Goal: Book appointment/travel/reservation

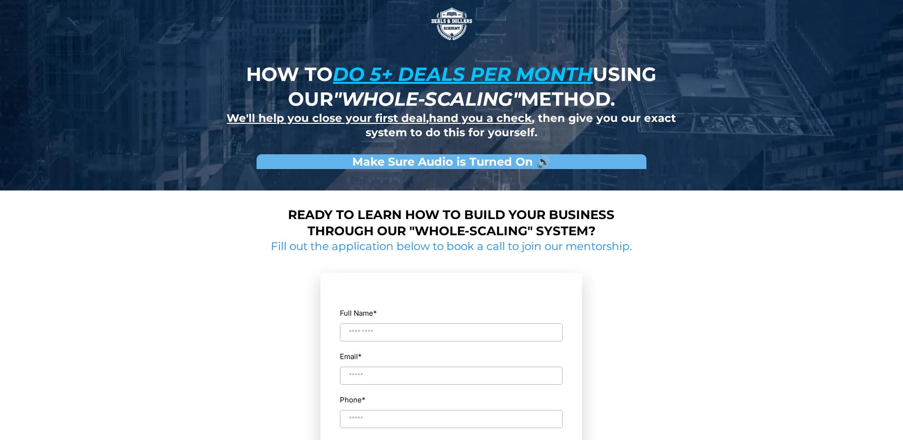
type input "**********"
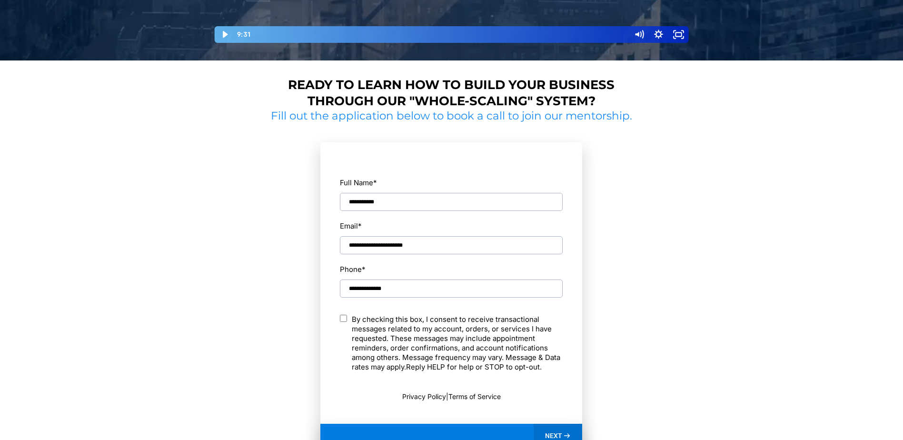
scroll to position [381, 0]
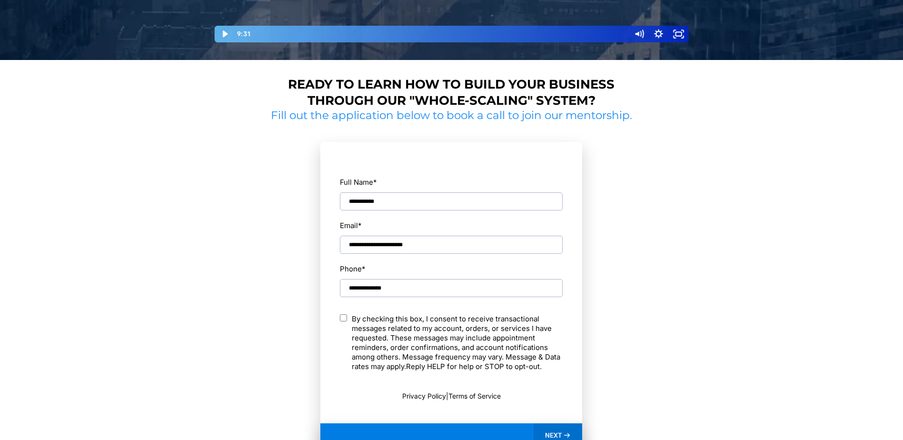
click at [364, 318] on p "By checking this box, I consent to receive transactional messages related to my…" at bounding box center [457, 342] width 211 height 57
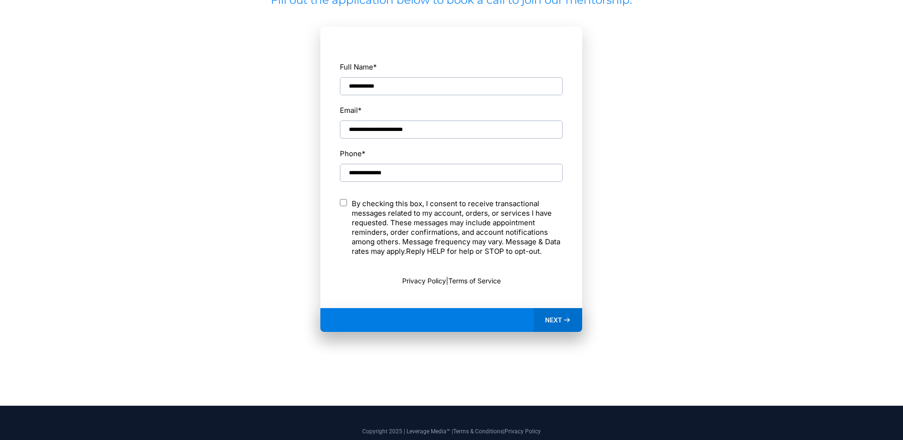
scroll to position [523, 0]
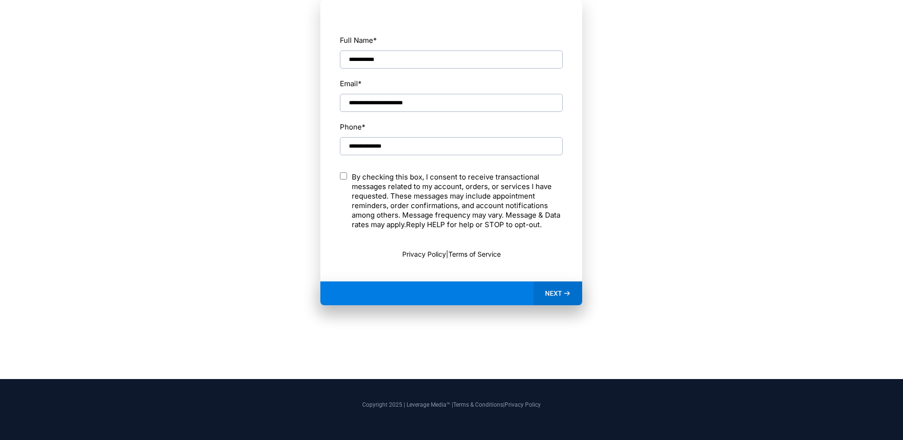
click at [549, 291] on span "NEXT" at bounding box center [553, 293] width 17 height 9
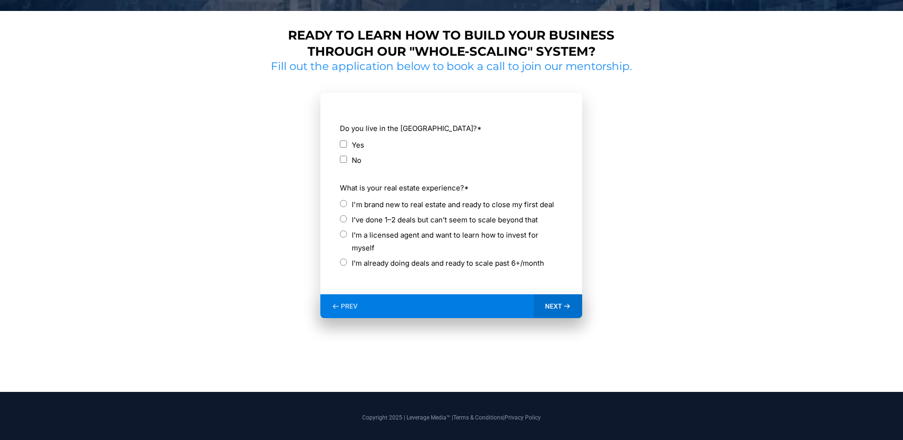
click at [351, 145] on div "Yes" at bounding box center [451, 145] width 223 height 13
click at [622, 194] on section "**********" at bounding box center [452, 217] width 369 height 287
click at [534, 201] on label "I'm brand new to real estate and ready to close my first deal" at bounding box center [453, 204] width 202 height 13
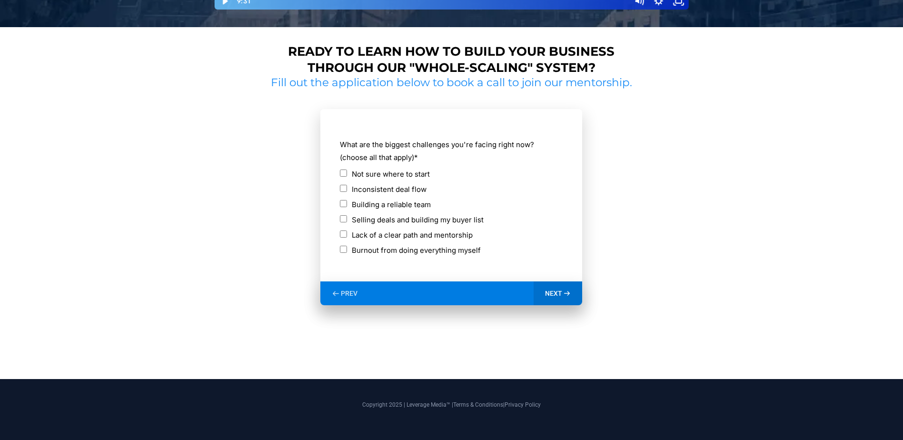
scroll to position [414, 0]
click at [419, 173] on label "Not sure where to start" at bounding box center [391, 174] width 78 height 13
click at [544, 289] on div "NEXT" at bounding box center [558, 293] width 49 height 24
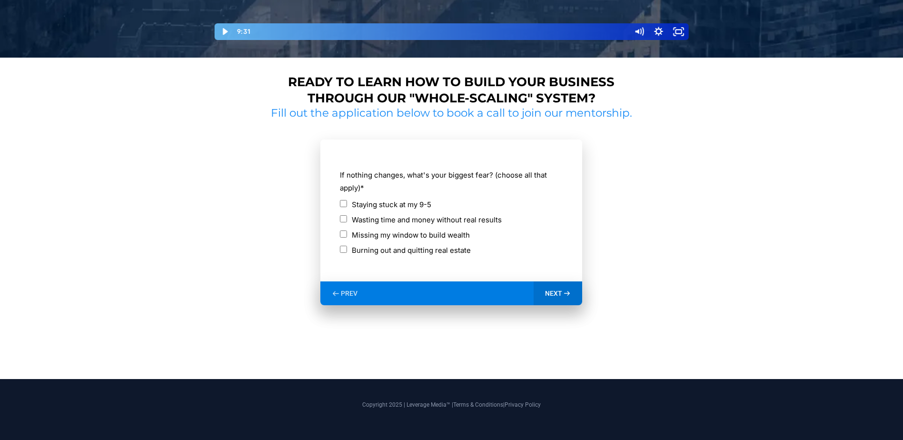
click at [404, 205] on label "Staying stuck at my 9-5" at bounding box center [392, 204] width 80 height 13
click at [569, 299] on div "NEXT" at bounding box center [558, 293] width 49 height 24
click at [345, 294] on span "PREV" at bounding box center [349, 293] width 17 height 9
click at [346, 225] on div "Wasting time and money without real results" at bounding box center [451, 219] width 223 height 13
click at [396, 202] on label "Staying stuck at my 9-5" at bounding box center [392, 204] width 80 height 13
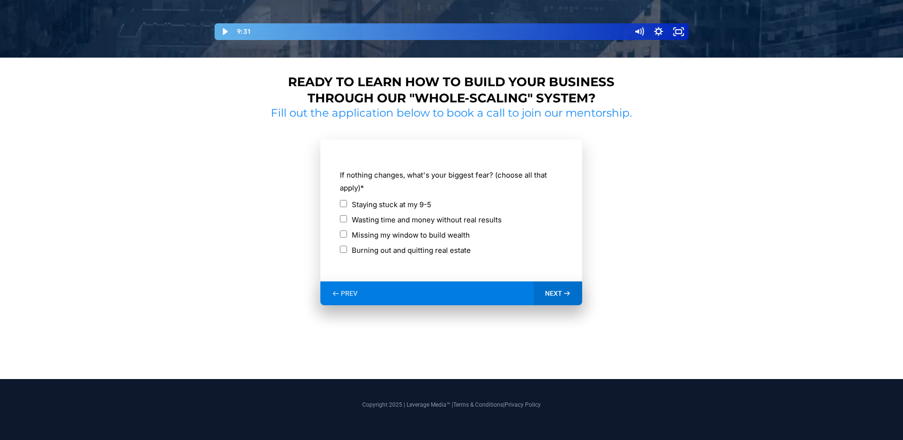
click at [396, 202] on label "Staying stuck at my 9-5" at bounding box center [392, 204] width 80 height 13
click at [558, 295] on span "NEXT" at bounding box center [553, 293] width 17 height 9
click at [352, 205] on label "ASAP" at bounding box center [361, 204] width 19 height 13
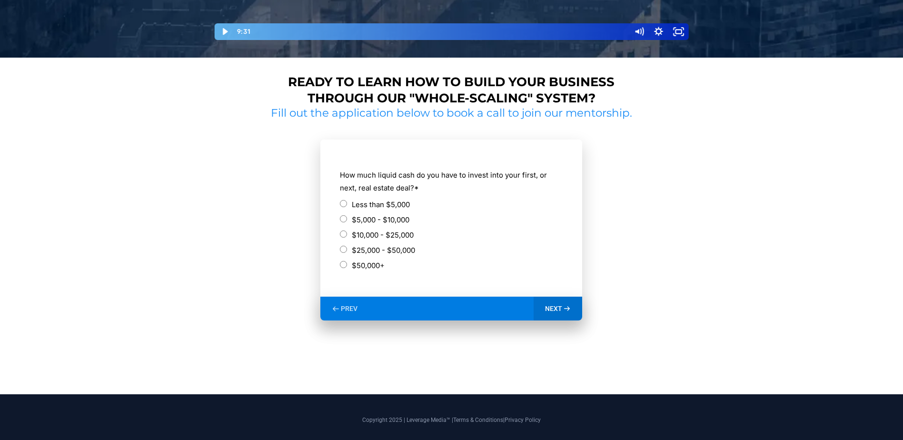
click at [570, 299] on div "NEXT" at bounding box center [558, 309] width 49 height 24
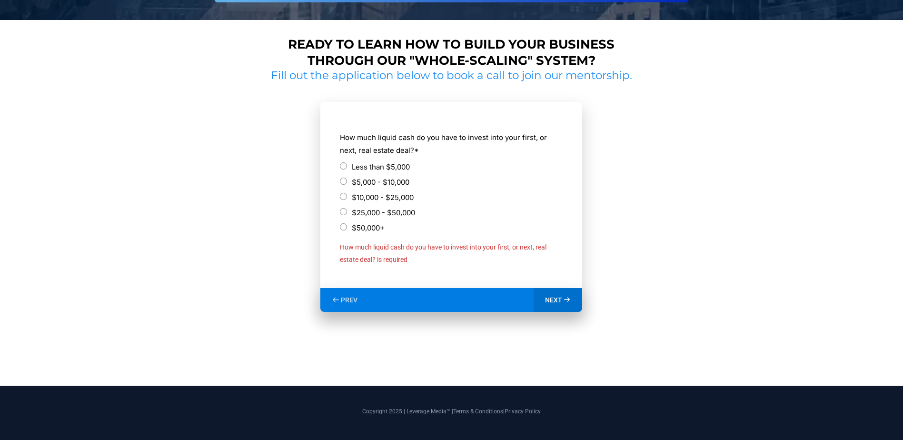
scroll to position [428, 0]
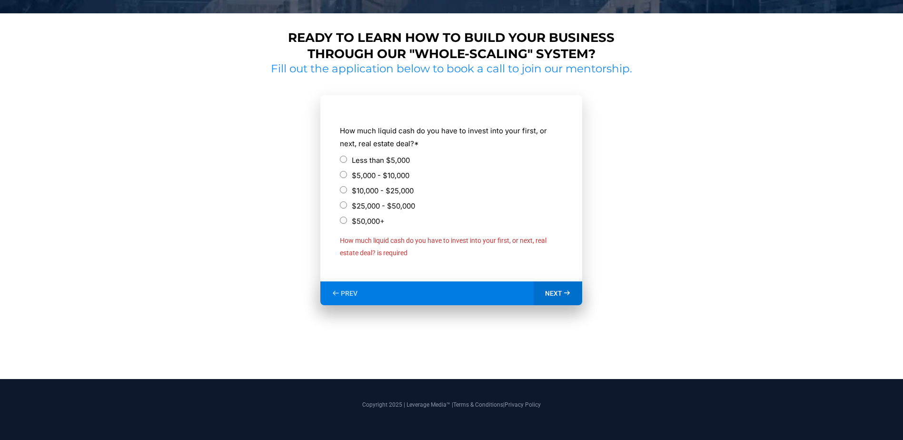
click at [368, 218] on label "$50,000+" at bounding box center [368, 221] width 33 height 13
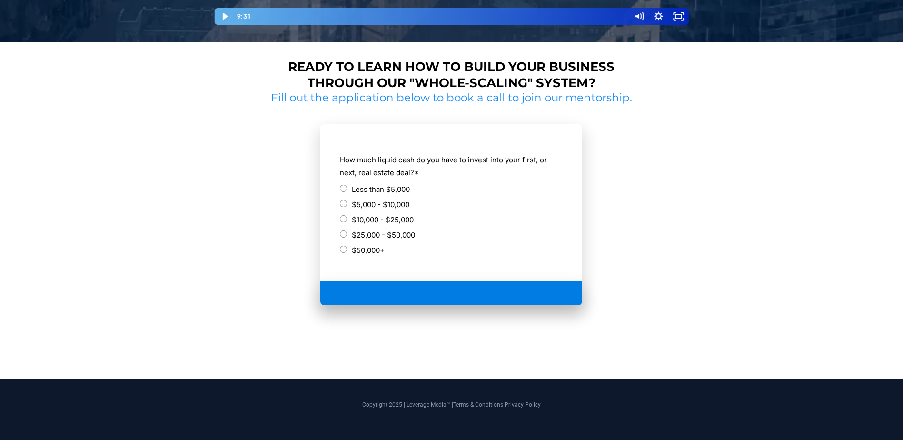
scroll to position [378, 0]
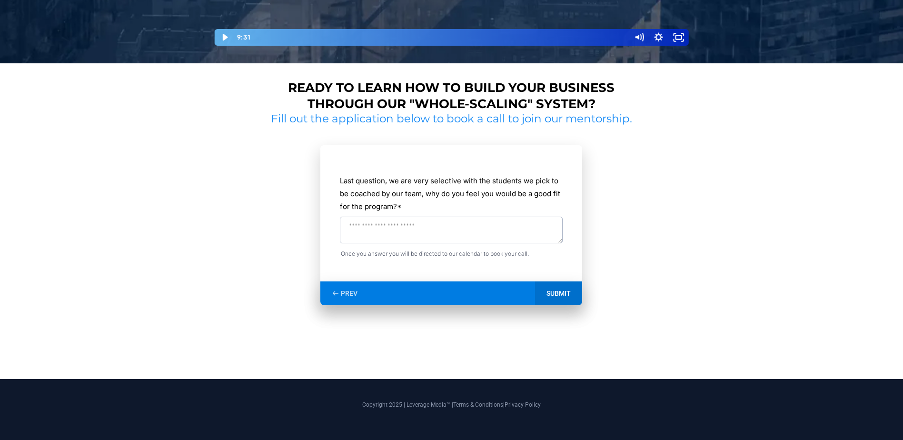
click at [561, 232] on textarea "Last question, we are very selective with the students we pick to be coached by…" at bounding box center [451, 230] width 223 height 27
type textarea "**********"
click at [561, 298] on div "SUBMIT" at bounding box center [558, 293] width 47 height 24
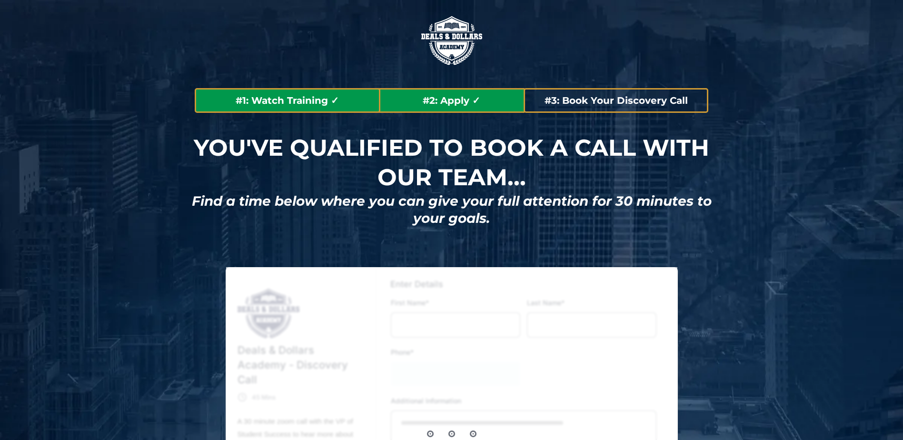
type input "******"
type input "****"
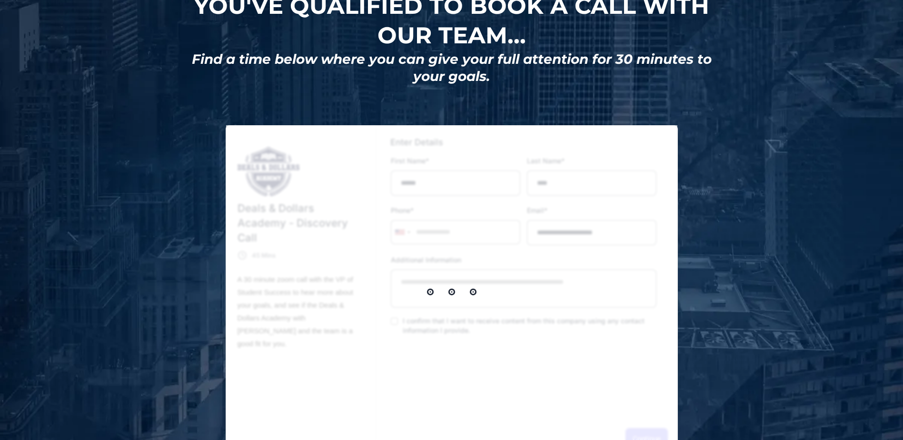
scroll to position [143, 0]
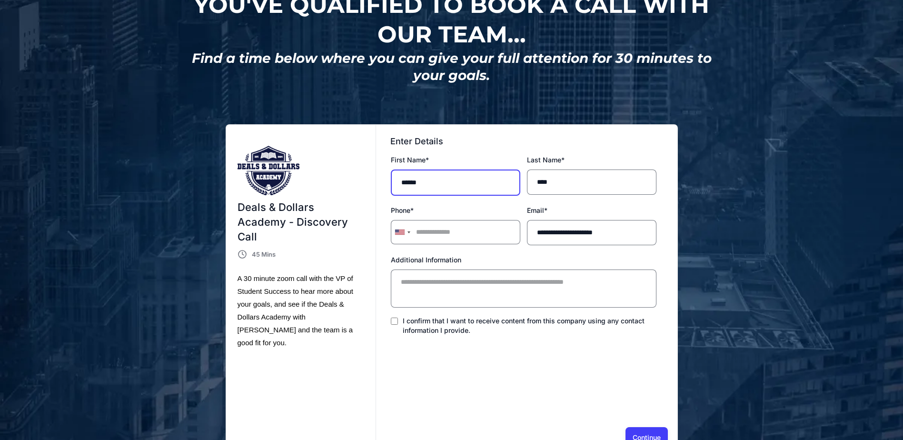
click at [509, 173] on input "******" at bounding box center [456, 182] width 130 height 26
click at [653, 123] on div "Deals & Dollars Academy - Discovery Call Organic VSL Calendar 45 Mins A 30 minu…" at bounding box center [451, 279] width 533 height 371
click at [491, 380] on div "Enter Details First Name * ****** Last Name * **** Phone * [GEOGRAPHIC_DATA] +1…" at bounding box center [526, 272] width 301 height 276
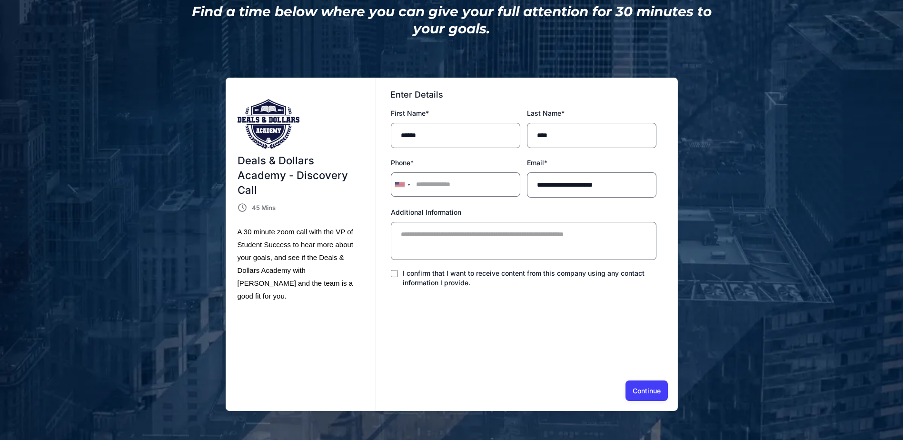
scroll to position [190, 0]
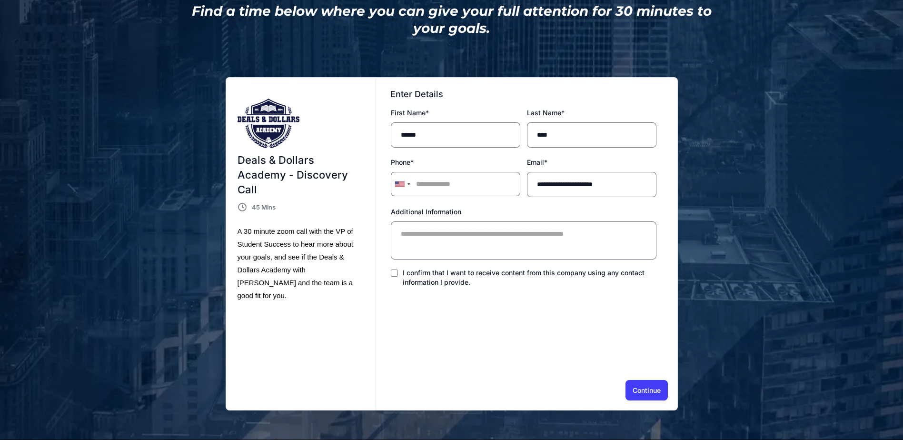
click at [480, 278] on label "I confirm that I want to receive content from this company using any contact in…" at bounding box center [530, 277] width 254 height 19
click at [627, 356] on div "Enter Details First Name * ****** Last Name * **** Phone * [GEOGRAPHIC_DATA] +1…" at bounding box center [526, 225] width 301 height 276
click at [648, 396] on button "Continue" at bounding box center [647, 390] width 42 height 20
type input "**********"
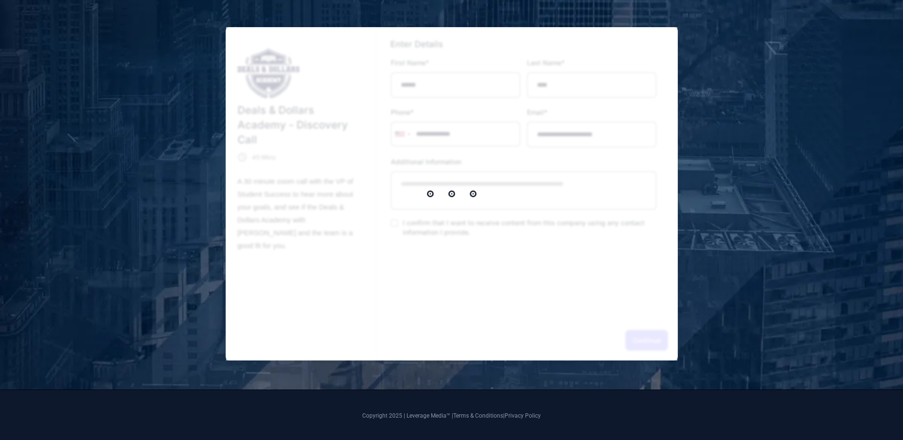
scroll to position [251, 0]
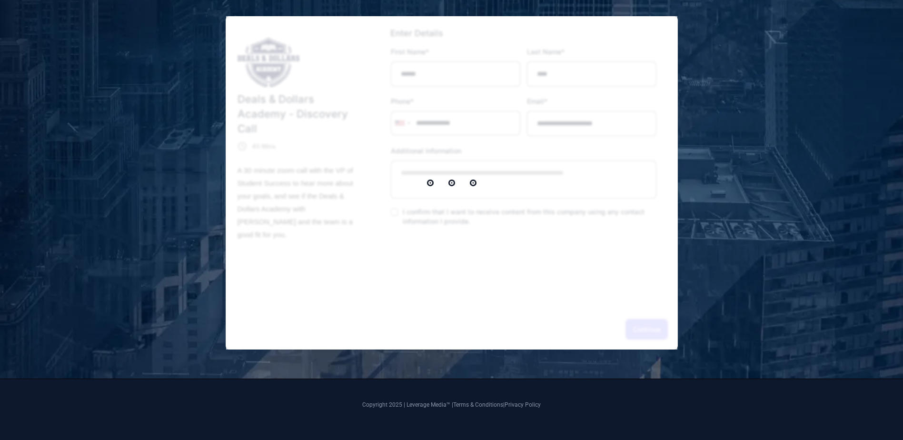
select select "*"
select select "****"
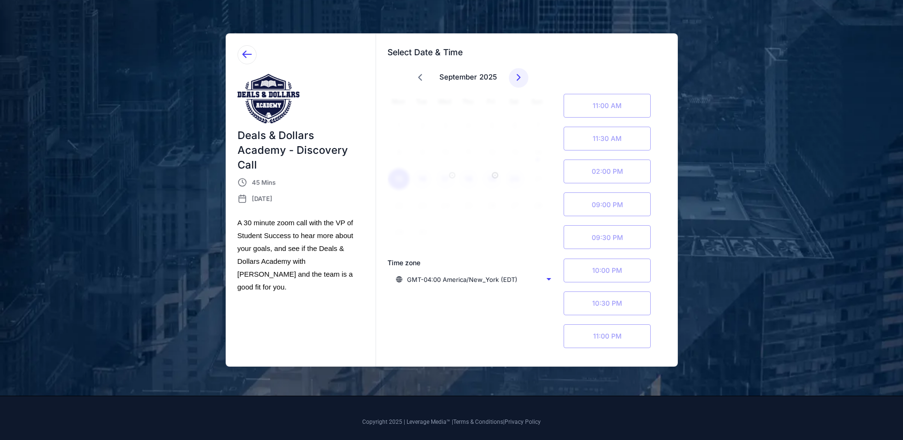
scroll to position [234, 0]
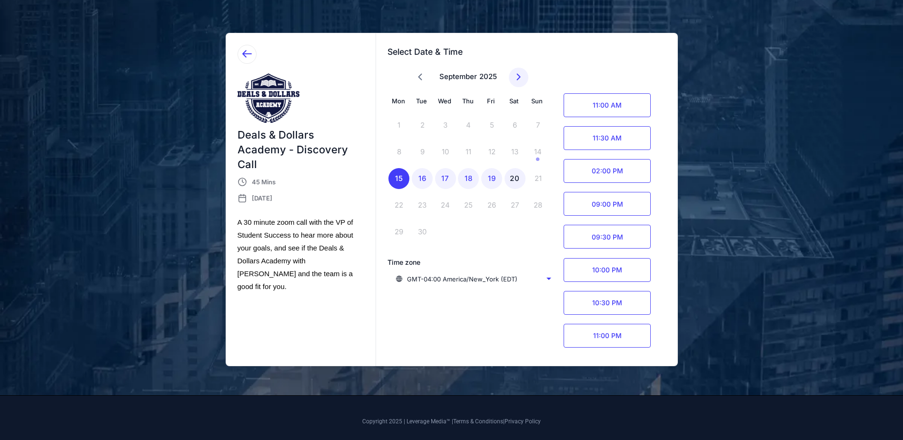
click at [517, 179] on div "20" at bounding box center [515, 178] width 21 height 21
click at [488, 171] on div "19" at bounding box center [491, 178] width 21 height 21
click at [603, 263] on span "08:00 PM" at bounding box center [607, 267] width 87 height 24
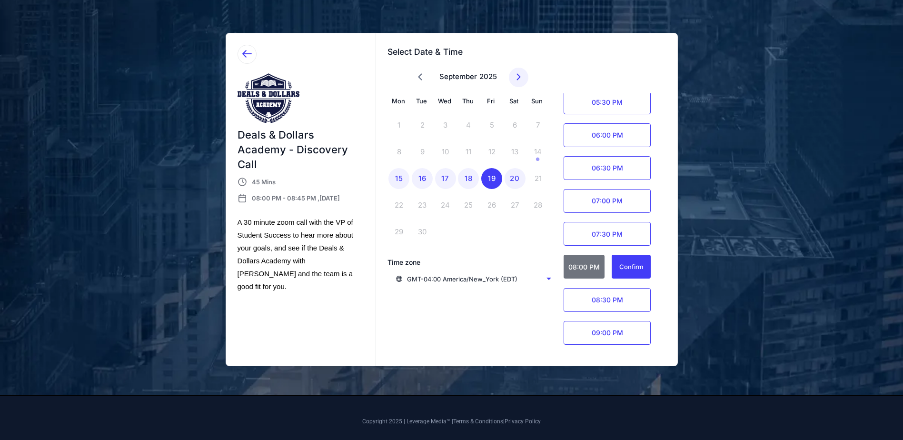
click at [656, 268] on ul "11:00 AM 01:00 PM 01:30 PM 02:00 PM 02:30 PM 03:00 PM 03:30 PM 04:00 PM 04:30 P…" at bounding box center [613, 222] width 106 height 259
click at [514, 257] on div "September ******* ******** ***** ***** *** **** **** ****** ********* ******* *…" at bounding box center [474, 177] width 172 height 237
click at [573, 274] on span "08:00 PM" at bounding box center [584, 267] width 41 height 24
drag, startPoint x: 647, startPoint y: 267, endPoint x: 654, endPoint y: 262, distance: 8.3
click at [654, 262] on ul "11:00 AM 01:00 PM 01:30 PM 02:00 PM 02:30 PM 03:00 PM 03:30 PM 04:00 PM 04:30 P…" at bounding box center [613, 222] width 106 height 259
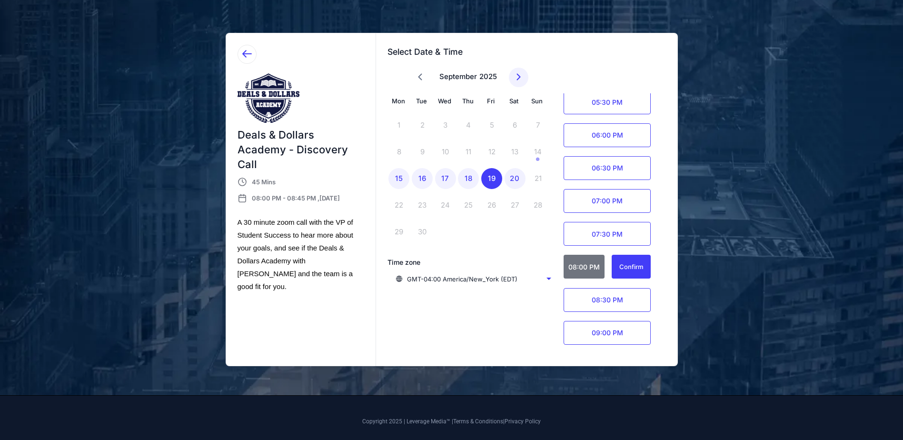
click at [654, 262] on ul "11:00 AM 01:00 PM 01:30 PM 02:00 PM 02:30 PM 03:00 PM 03:30 PM 04:00 PM 04:30 P…" at bounding box center [613, 222] width 106 height 259
click at [635, 200] on span "07:00 PM" at bounding box center [607, 201] width 87 height 24
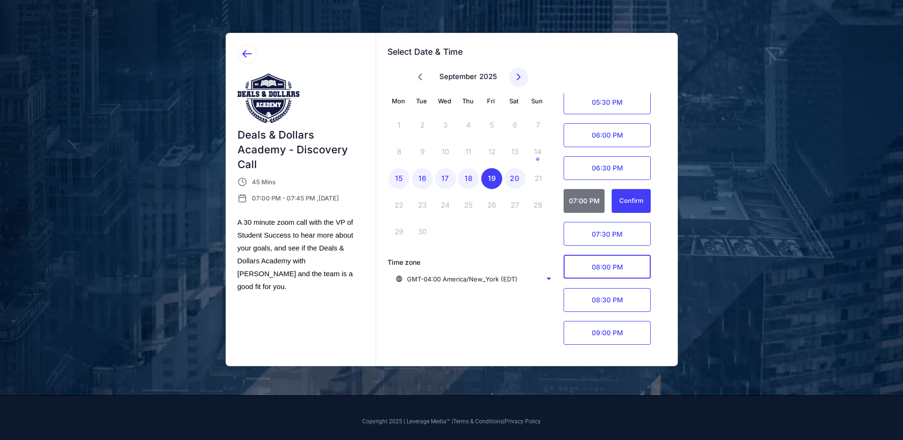
click at [637, 264] on span "08:00 PM" at bounding box center [607, 267] width 87 height 24
drag, startPoint x: 637, startPoint y: 264, endPoint x: 628, endPoint y: 202, distance: 61.9
click at [628, 203] on ul "11:00 AM 01:00 PM 01:30 PM 02:00 PM 02:30 PM 03:00 PM 03:30 PM 04:00 PM 04:30 P…" at bounding box center [613, 222] width 106 height 259
click at [628, 201] on span "07:00 PM" at bounding box center [607, 201] width 87 height 24
click at [638, 199] on div "Confirm" at bounding box center [631, 200] width 24 height 11
